Goal: Information Seeking & Learning: Learn about a topic

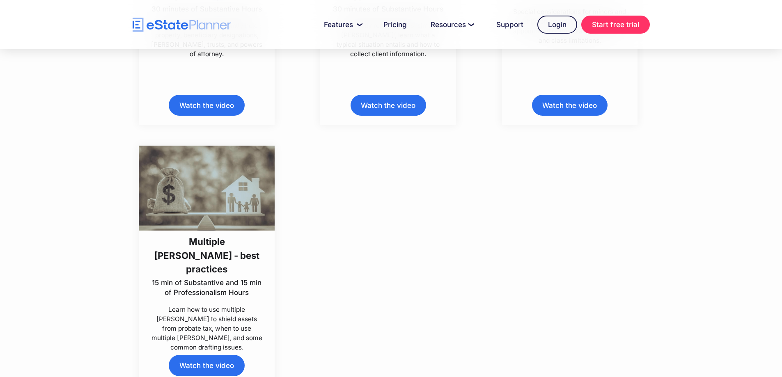
scroll to position [4311, 0]
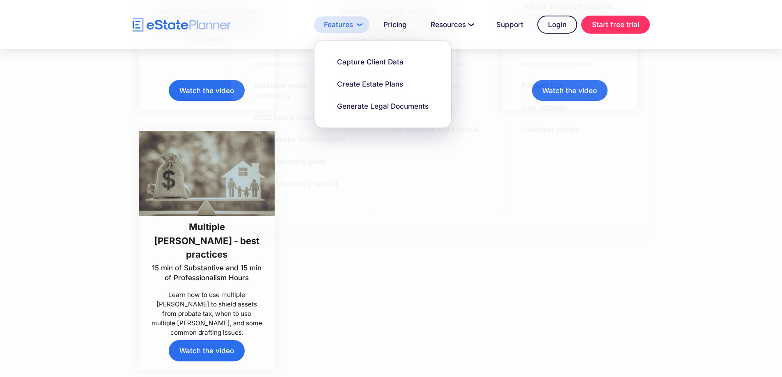
click at [361, 23] on link "Features" at bounding box center [341, 24] width 55 height 16
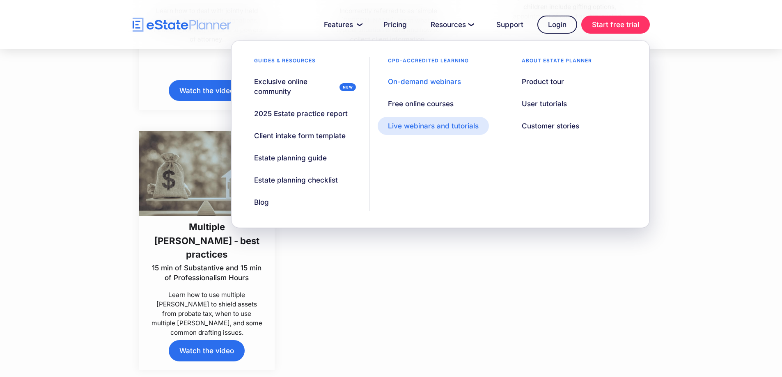
click at [399, 128] on div "Live webinars and tutorials" at bounding box center [433, 126] width 91 height 10
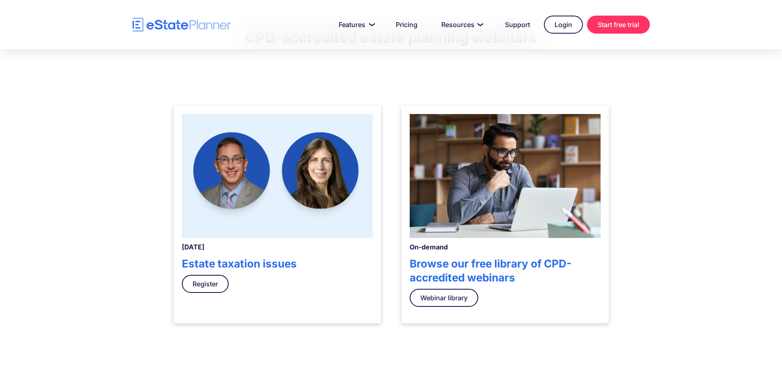
scroll to position [205, 0]
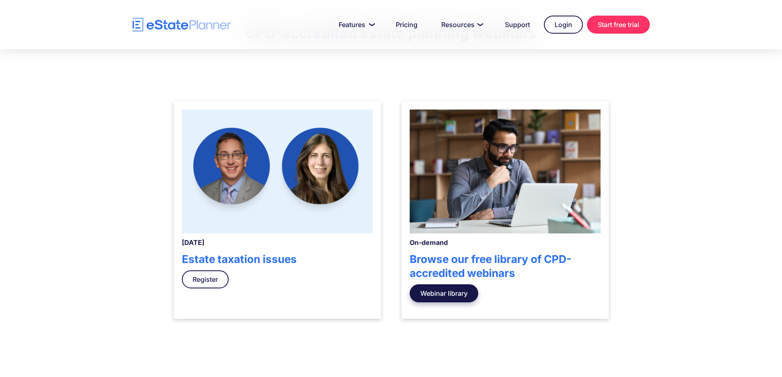
click at [446, 291] on link "Webinar library" at bounding box center [444, 294] width 69 height 18
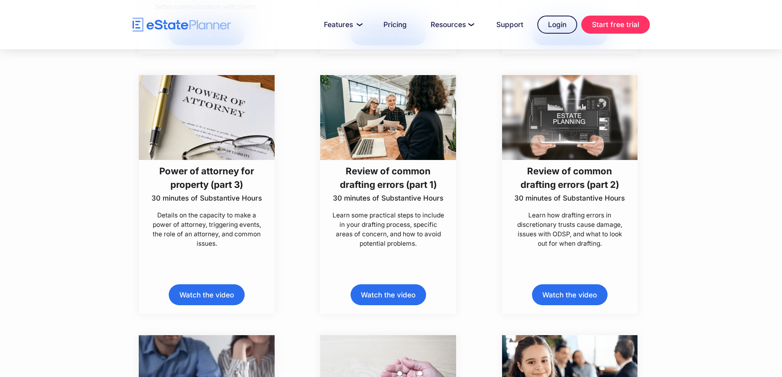
scroll to position [3837, 0]
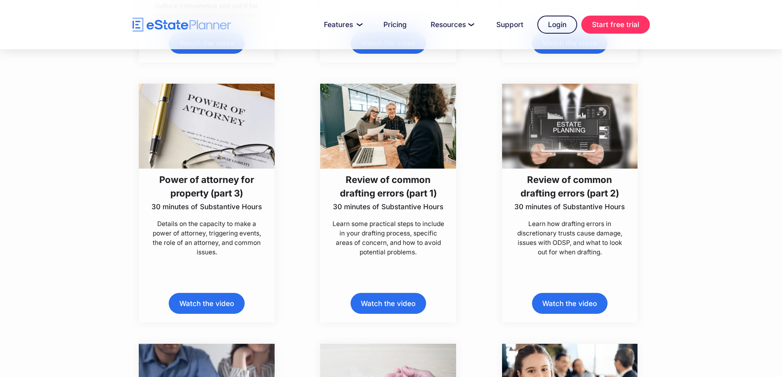
click at [409, 301] on link "Watch the video" at bounding box center [389, 303] width 76 height 21
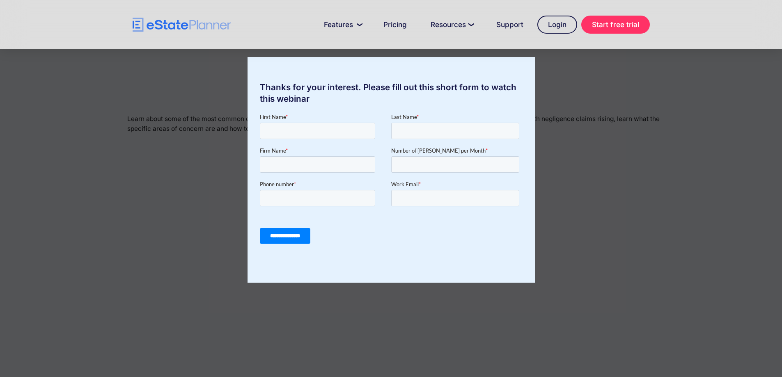
click at [711, 62] on div "Thanks for your interest. Please fill out this short form to watch this webinar" at bounding box center [391, 188] width 782 height 377
